Goal: Find specific page/section: Find specific page/section

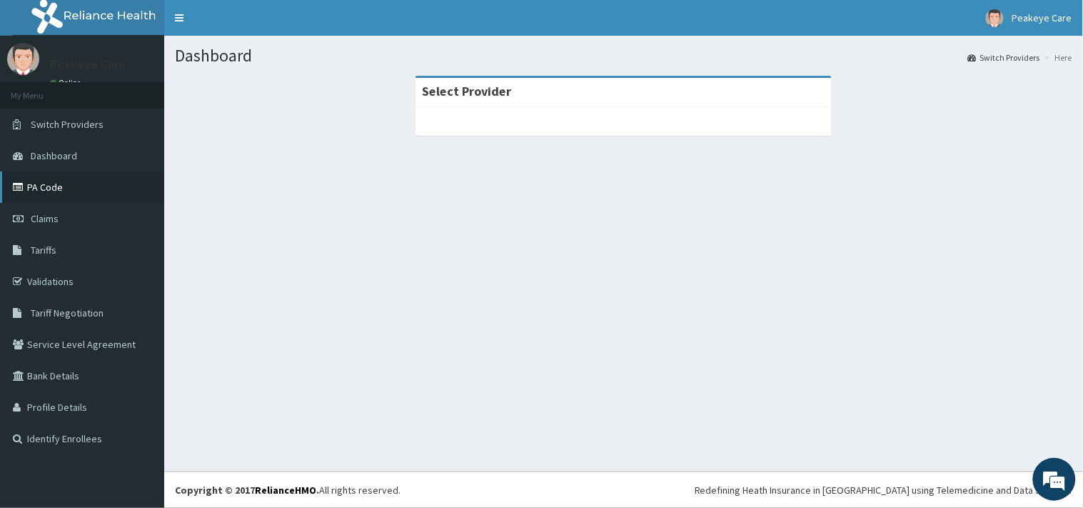
click at [49, 187] on link "PA Code" at bounding box center [82, 186] width 164 height 31
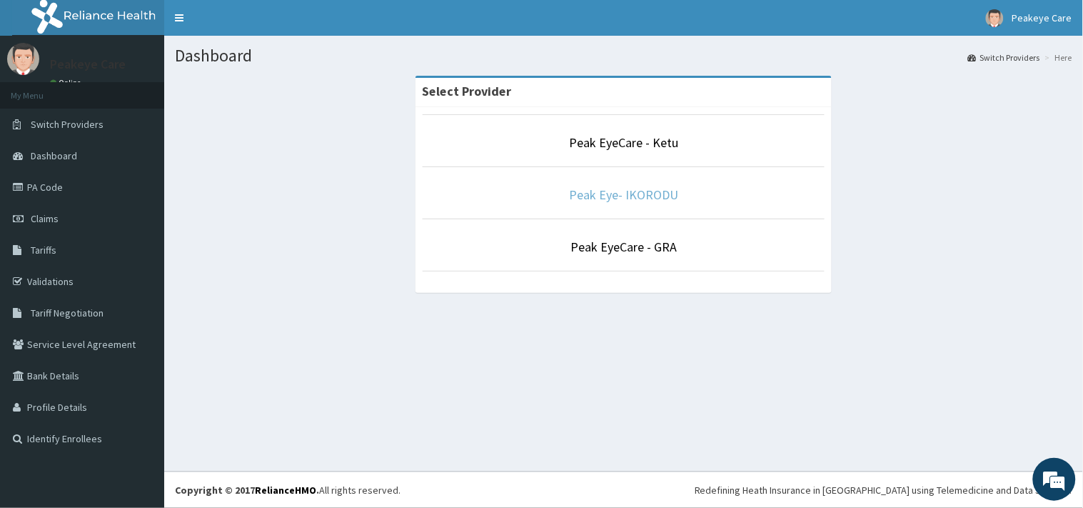
click at [634, 190] on link "Peak Eye- IKORODU" at bounding box center [623, 194] width 109 height 16
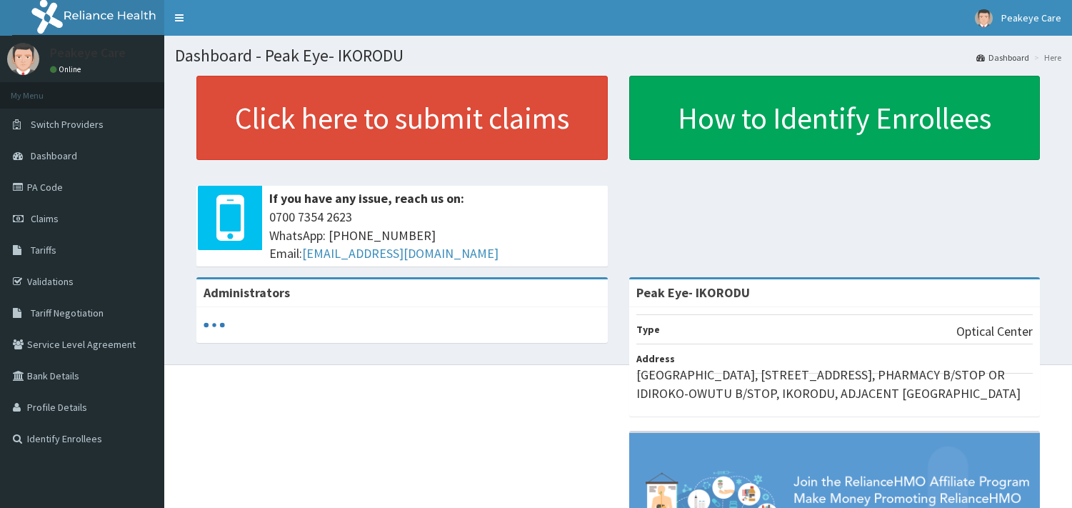
click at [59, 181] on link "PA Code" at bounding box center [82, 186] width 164 height 31
